Goal: Information Seeking & Learning: Learn about a topic

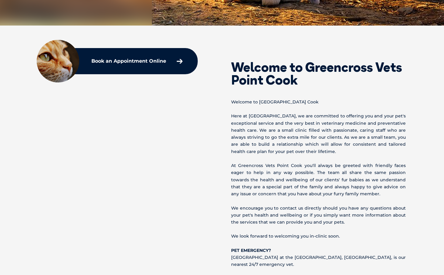
scroll to position [364, 0]
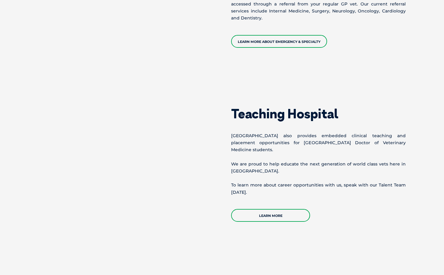
scroll to position [936, 0]
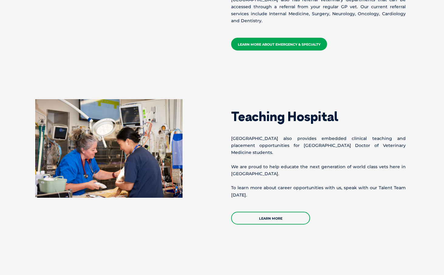
click at [305, 39] on link "Learn more about emergency & specialty" at bounding box center [279, 44] width 96 height 13
